Goal: Task Accomplishment & Management: Use online tool/utility

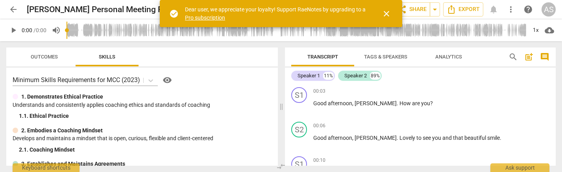
scroll to position [0, 1]
click at [384, 10] on span "close" at bounding box center [386, 13] width 9 height 9
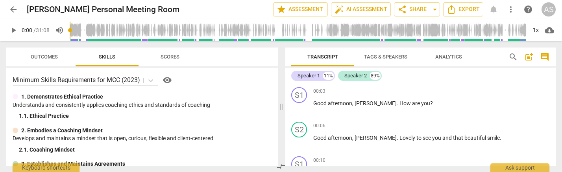
scroll to position [0, 0]
click at [365, 9] on span "auto_fix_high AI Assessment" at bounding box center [361, 9] width 53 height 9
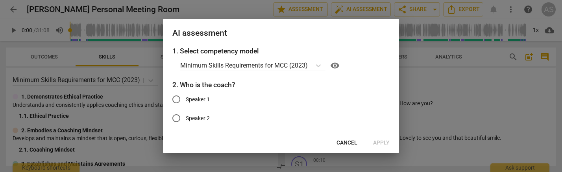
click at [178, 99] on input "Speaker 1" at bounding box center [176, 99] width 19 height 19
radio input "true"
click at [348, 142] on span "Cancel" at bounding box center [347, 143] width 21 height 8
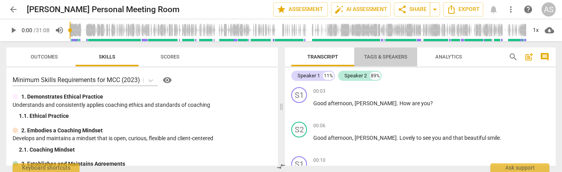
click at [393, 54] on span "Tags & Speakers" at bounding box center [385, 57] width 43 height 6
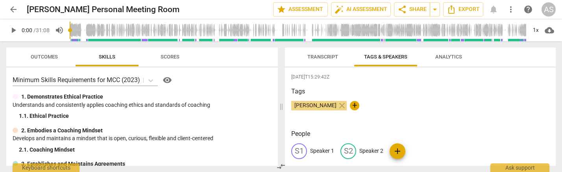
click at [323, 148] on p "Speaker 1" at bounding box center [322, 151] width 24 height 8
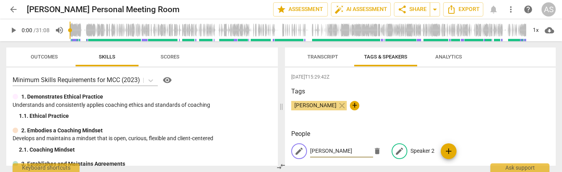
type input "[PERSON_NAME]"
click at [424, 152] on p "Speaker 2" at bounding box center [423, 151] width 24 height 8
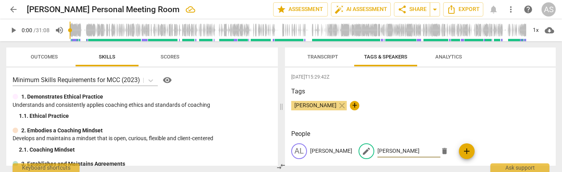
type input "[PERSON_NAME]"
click at [331, 58] on span "Transcript" at bounding box center [322, 57] width 31 height 6
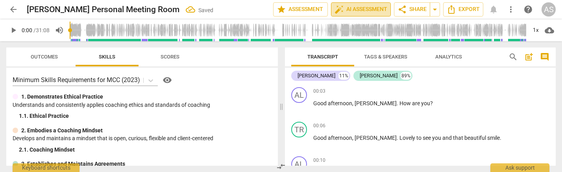
click at [359, 11] on span "auto_fix_high AI Assessment" at bounding box center [361, 9] width 53 height 9
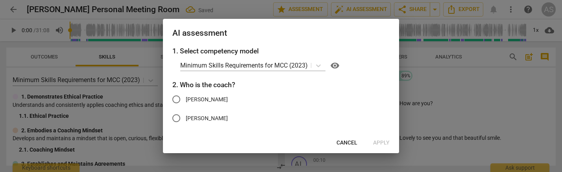
click at [179, 98] on input "[PERSON_NAME]" at bounding box center [176, 99] width 19 height 19
radio input "true"
click at [379, 142] on span "Apply" at bounding box center [381, 143] width 17 height 8
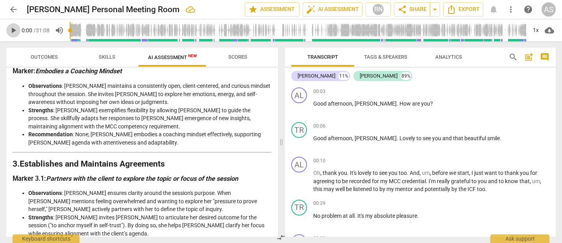
click at [11, 30] on span "play_arrow" at bounding box center [13, 30] width 9 height 9
drag, startPoint x: 367, startPoint y: 104, endPoint x: 371, endPoint y: 113, distance: 10.1
click at [368, 104] on span "[PERSON_NAME]" at bounding box center [376, 103] width 42 height 6
type input "7"
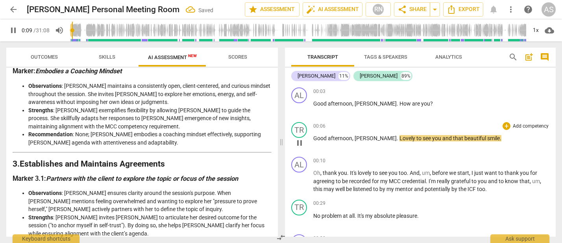
click at [356, 136] on span "[PERSON_NAME]" at bounding box center [376, 138] width 42 height 6
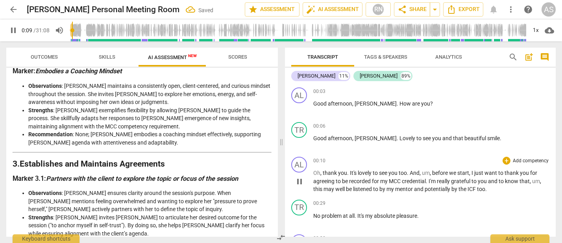
type input "10"
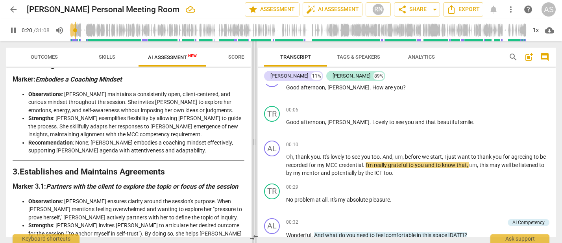
drag, startPoint x: 280, startPoint y: 170, endPoint x: 254, endPoint y: 170, distance: 25.6
click at [253, 170] on span at bounding box center [254, 142] width 5 height 202
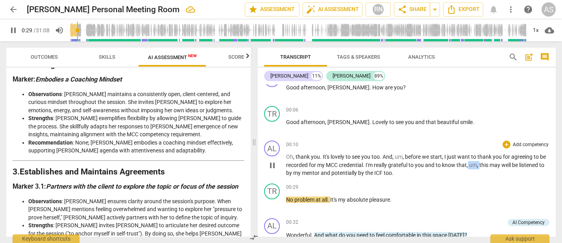
drag, startPoint x: 471, startPoint y: 164, endPoint x: 478, endPoint y: 163, distance: 7.1
click at [479, 164] on p "Oh , thank you . It's lovely to see you too . And , um , before we start , I ju…" at bounding box center [417, 165] width 263 height 24
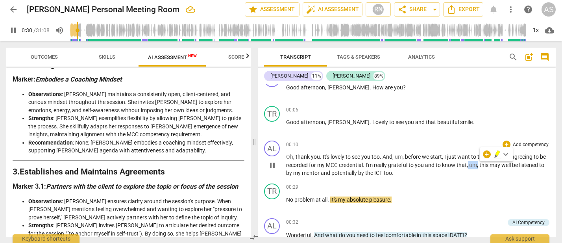
type input "31"
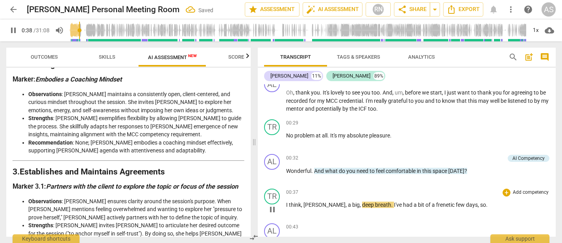
scroll to position [81, 0]
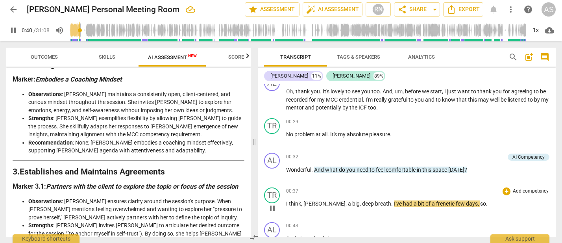
drag, startPoint x: 303, startPoint y: 202, endPoint x: 312, endPoint y: 215, distance: 16.1
click at [305, 172] on span "[PERSON_NAME]" at bounding box center [324, 203] width 42 height 6
type input "42"
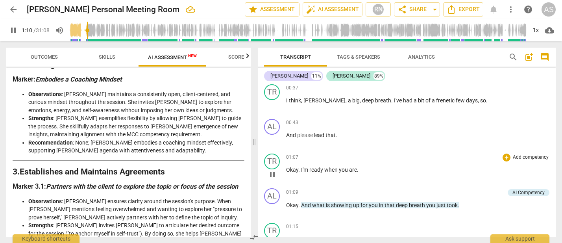
scroll to position [211, 0]
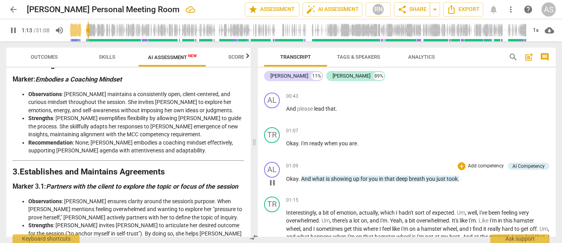
drag, startPoint x: 458, startPoint y: 174, endPoint x: 462, endPoint y: 182, distance: 8.5
click at [458, 172] on p "Okay . And what is showing up for you in that deep breath you just took ." at bounding box center [417, 179] width 263 height 8
type input "76"
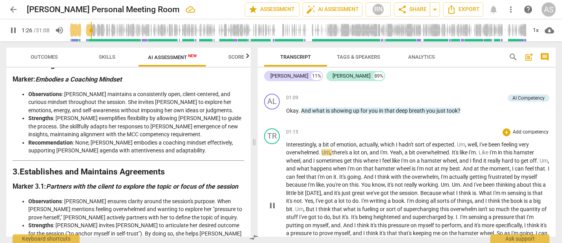
scroll to position [283, 0]
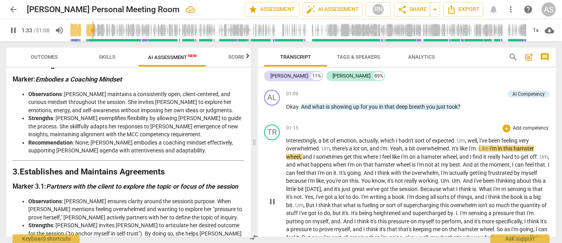
drag, startPoint x: 481, startPoint y: 146, endPoint x: 479, endPoint y: 157, distance: 11.2
click at [482, 147] on span "Like" at bounding box center [484, 148] width 11 height 6
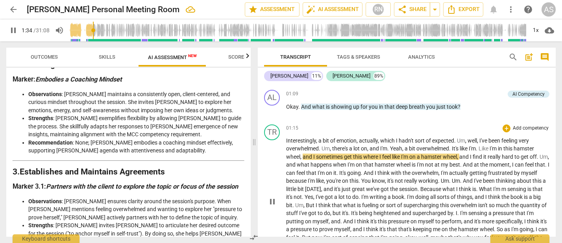
type input "95"
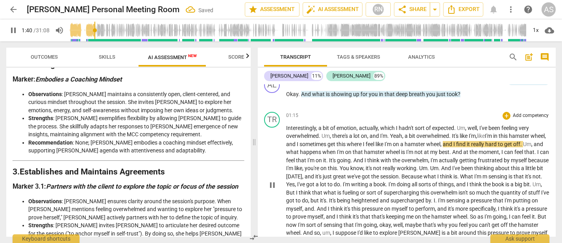
scroll to position [298, 0]
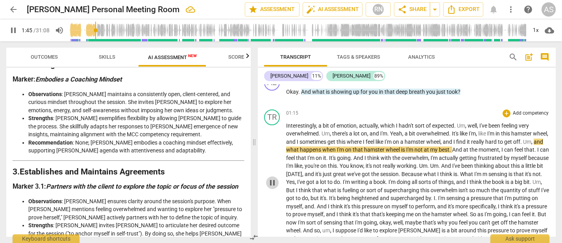
click at [271, 172] on span "pause" at bounding box center [272, 182] width 9 height 9
click at [15, 31] on span "pause" at bounding box center [13, 30] width 9 height 9
type input "110"
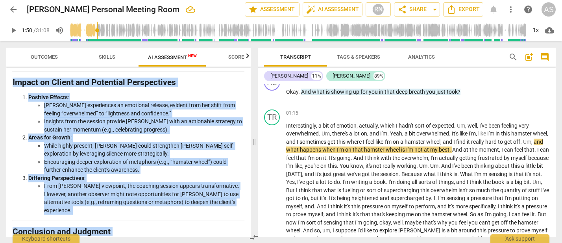
scroll to position [1304, 0]
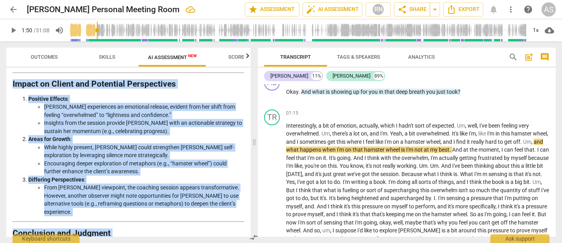
drag, startPoint x: 14, startPoint y: 109, endPoint x: 174, endPoint y: 224, distance: 196.9
copy div "This analysis evaluates [PERSON_NAME]'s coaching approach, aligning her perform…"
